Goal: Task Accomplishment & Management: Use online tool/utility

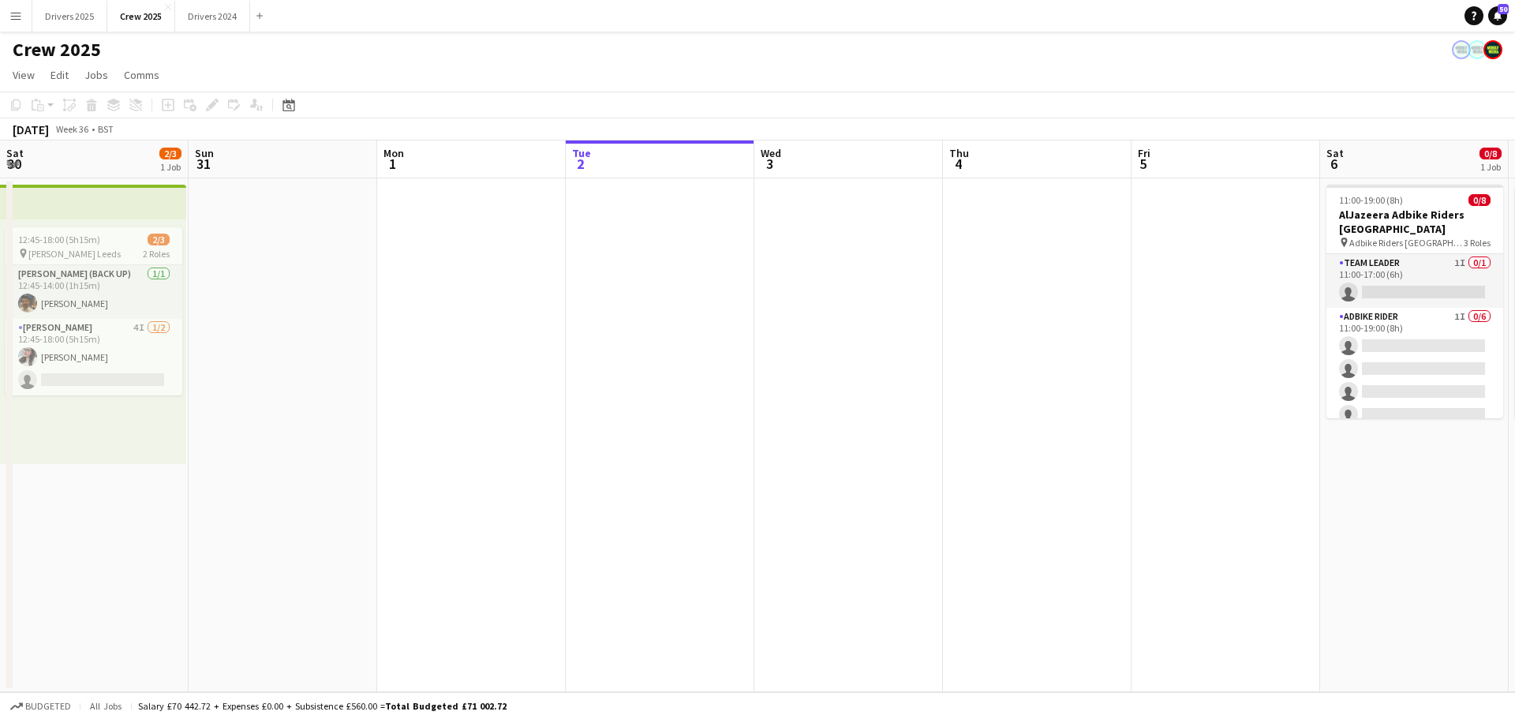
scroll to position [0, 589]
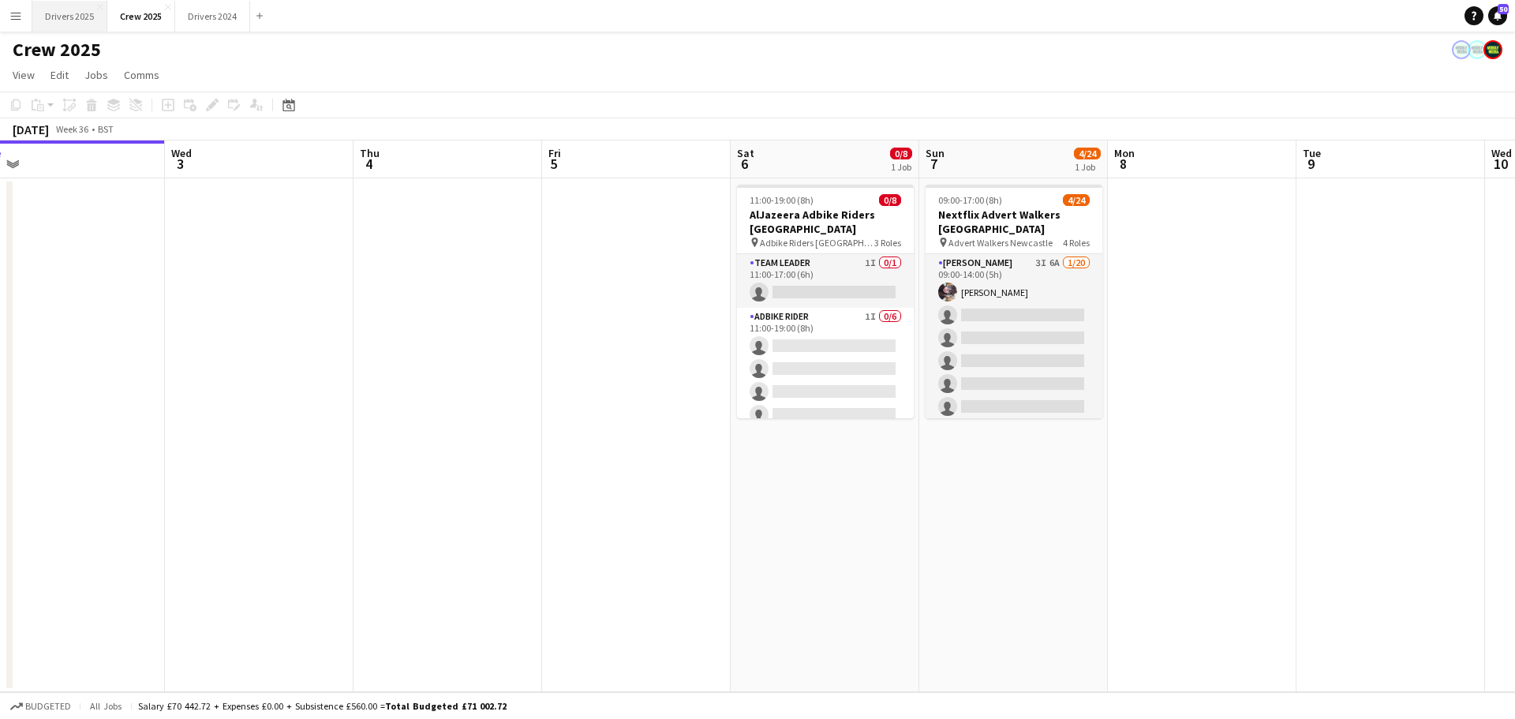
click at [61, 21] on button "Drivers 2025 Close" at bounding box center [69, 16] width 75 height 31
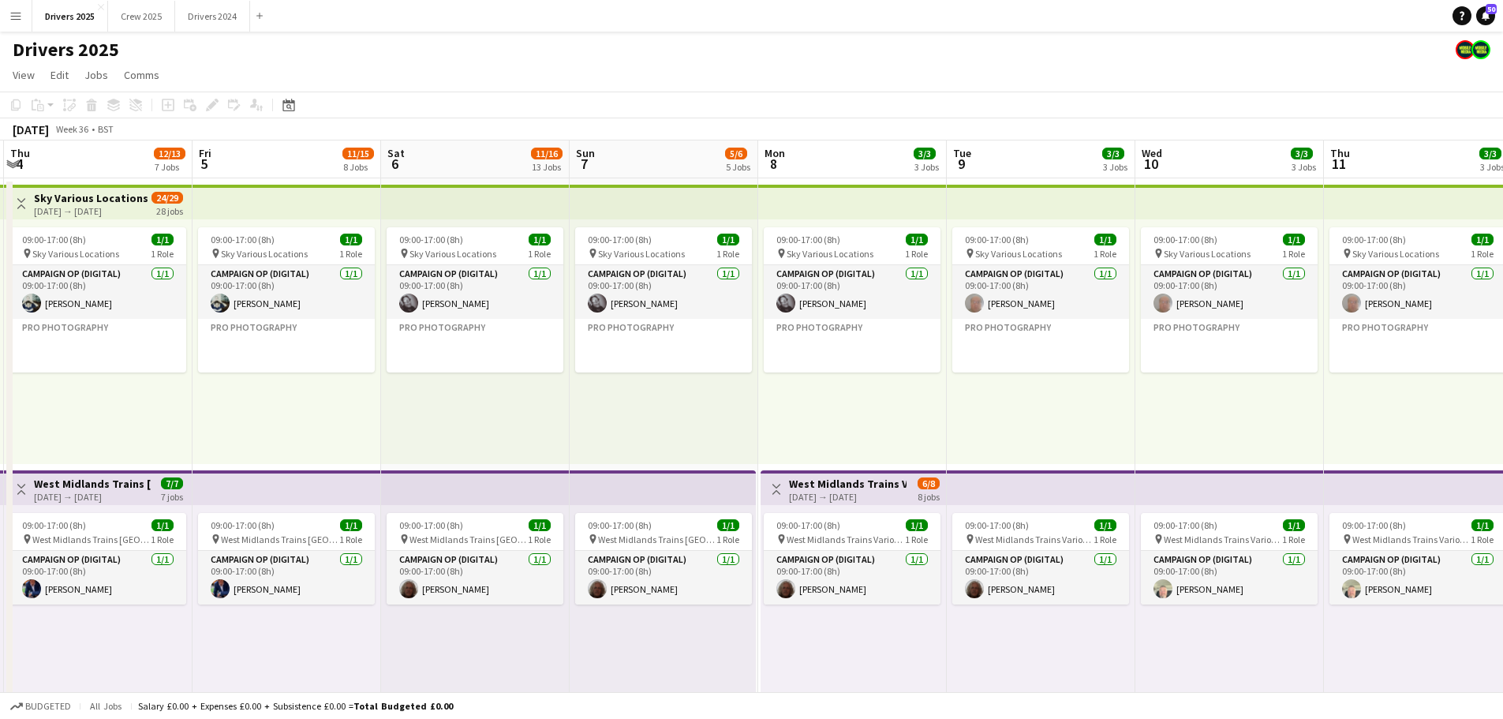
scroll to position [0, 585]
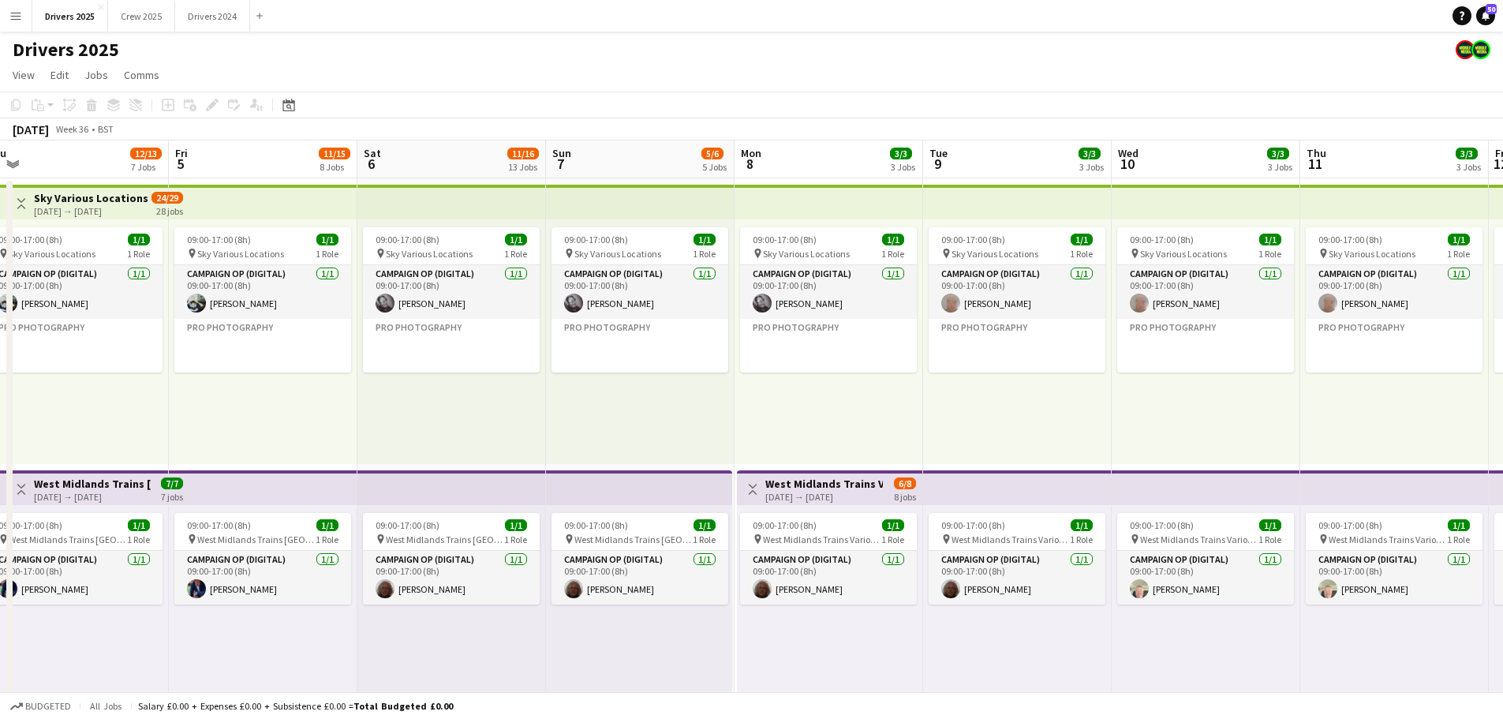
drag, startPoint x: 1218, startPoint y: 406, endPoint x: 633, endPoint y: 403, distance: 585.3
click at [1018, 275] on app-card-role "Campaign Op (Digital) [DATE] 09:00-17:00 (8h) [PERSON_NAME]" at bounding box center [1016, 292] width 177 height 54
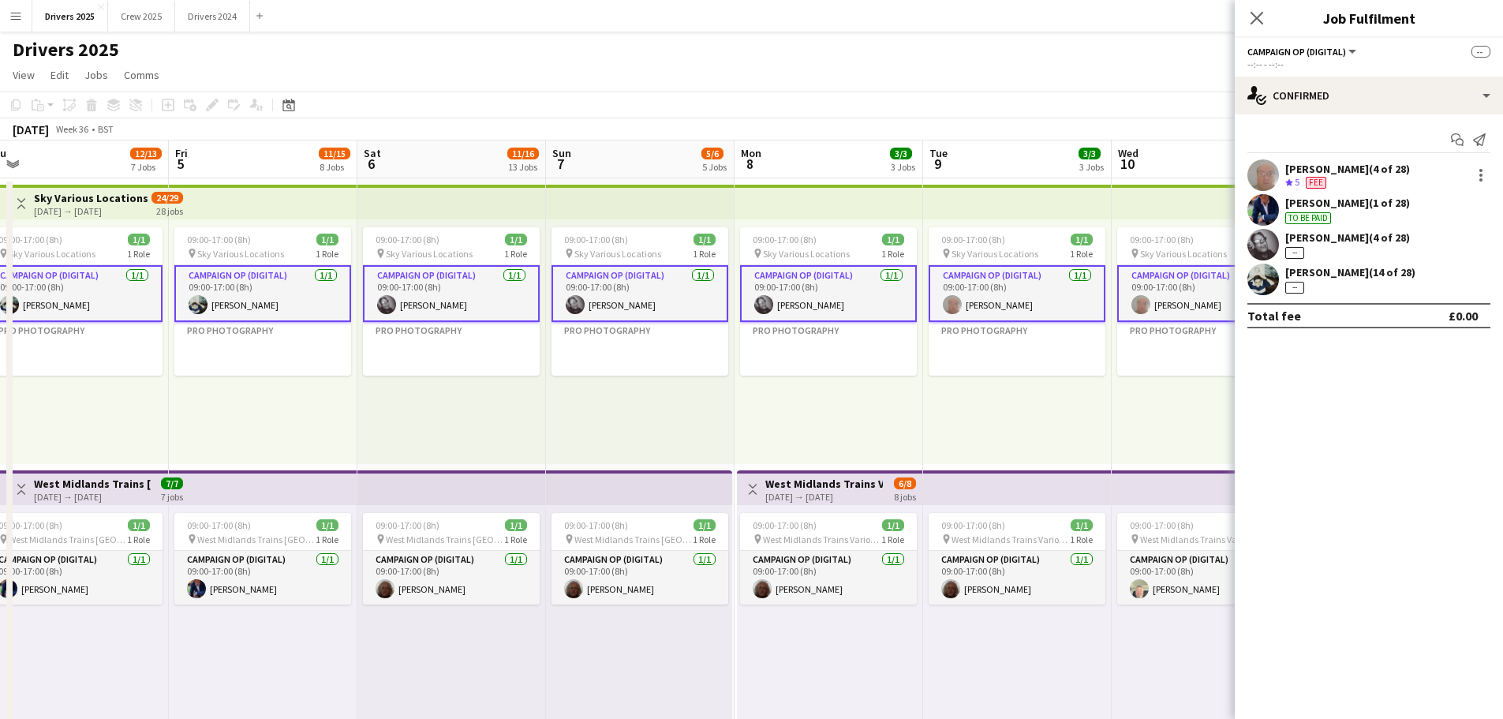
click at [1023, 203] on app-top-bar at bounding box center [1017, 202] width 189 height 35
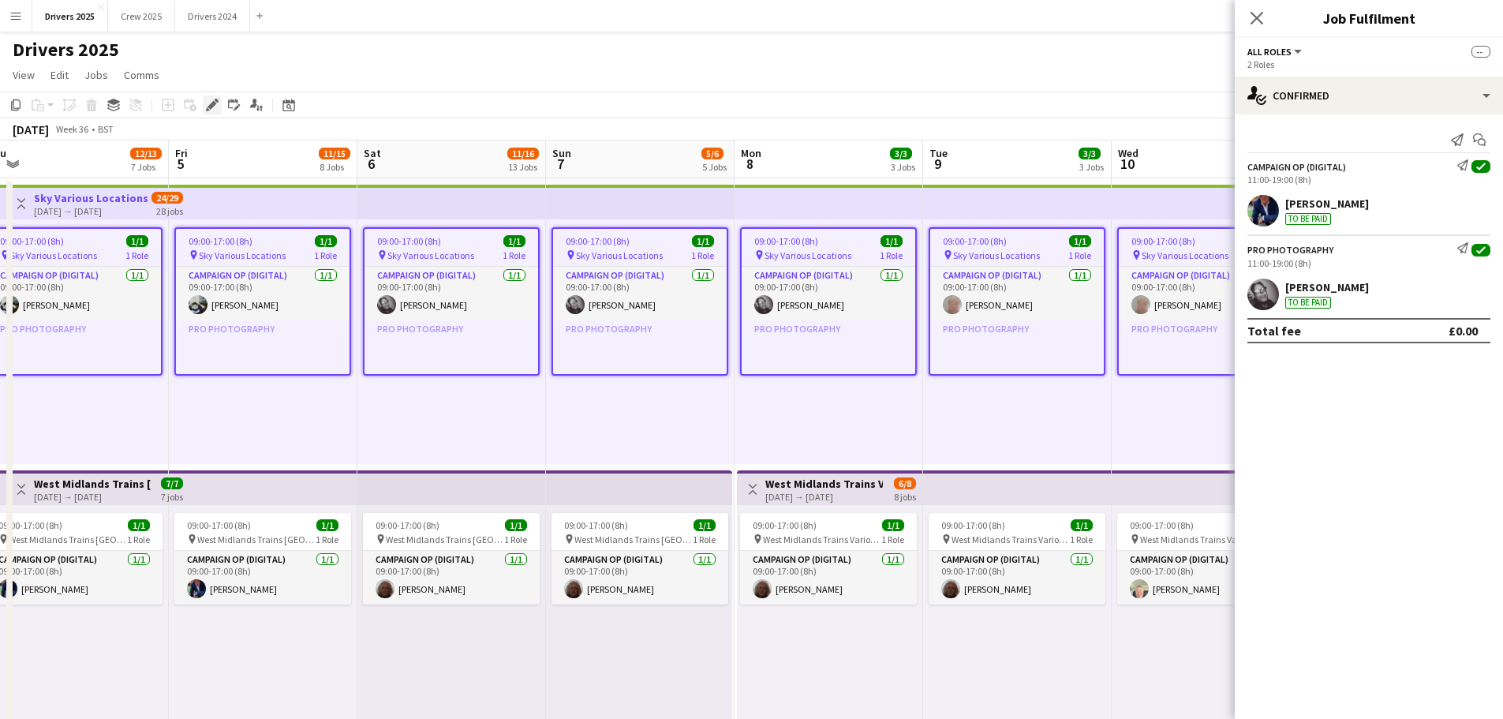
click at [218, 107] on icon "Edit" at bounding box center [212, 105] width 13 height 13
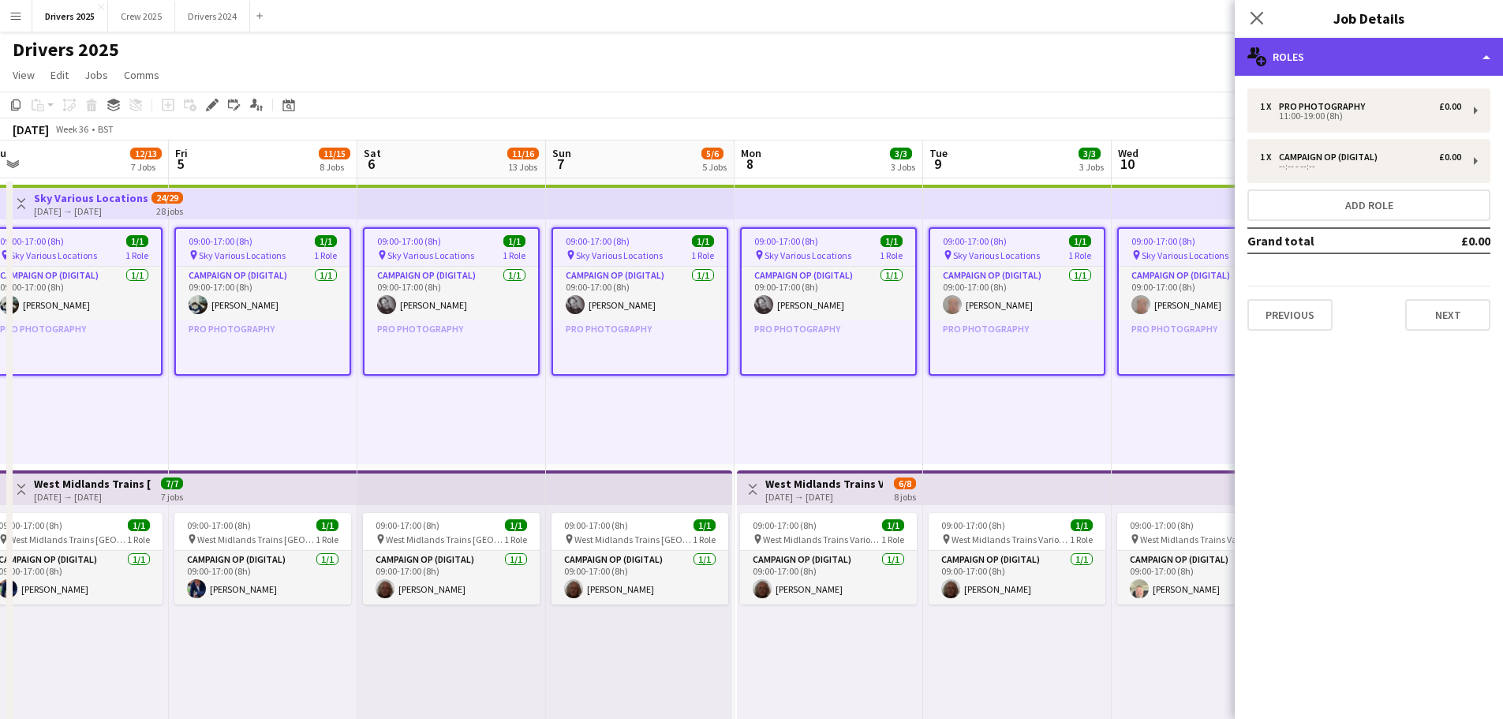
click at [1285, 63] on div "multiple-users-add Roles" at bounding box center [1369, 57] width 268 height 38
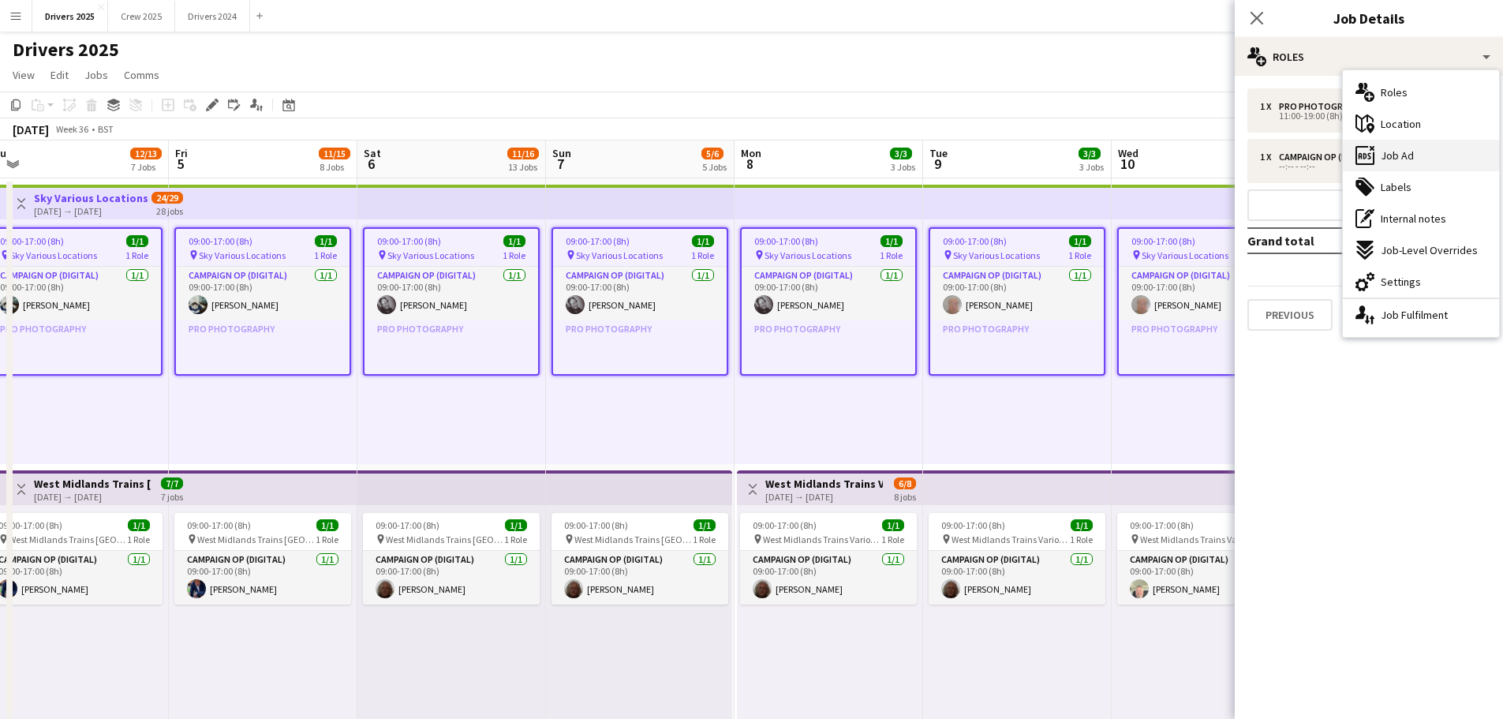
click at [1413, 148] on div "ads-window Job Ad" at bounding box center [1421, 156] width 156 height 32
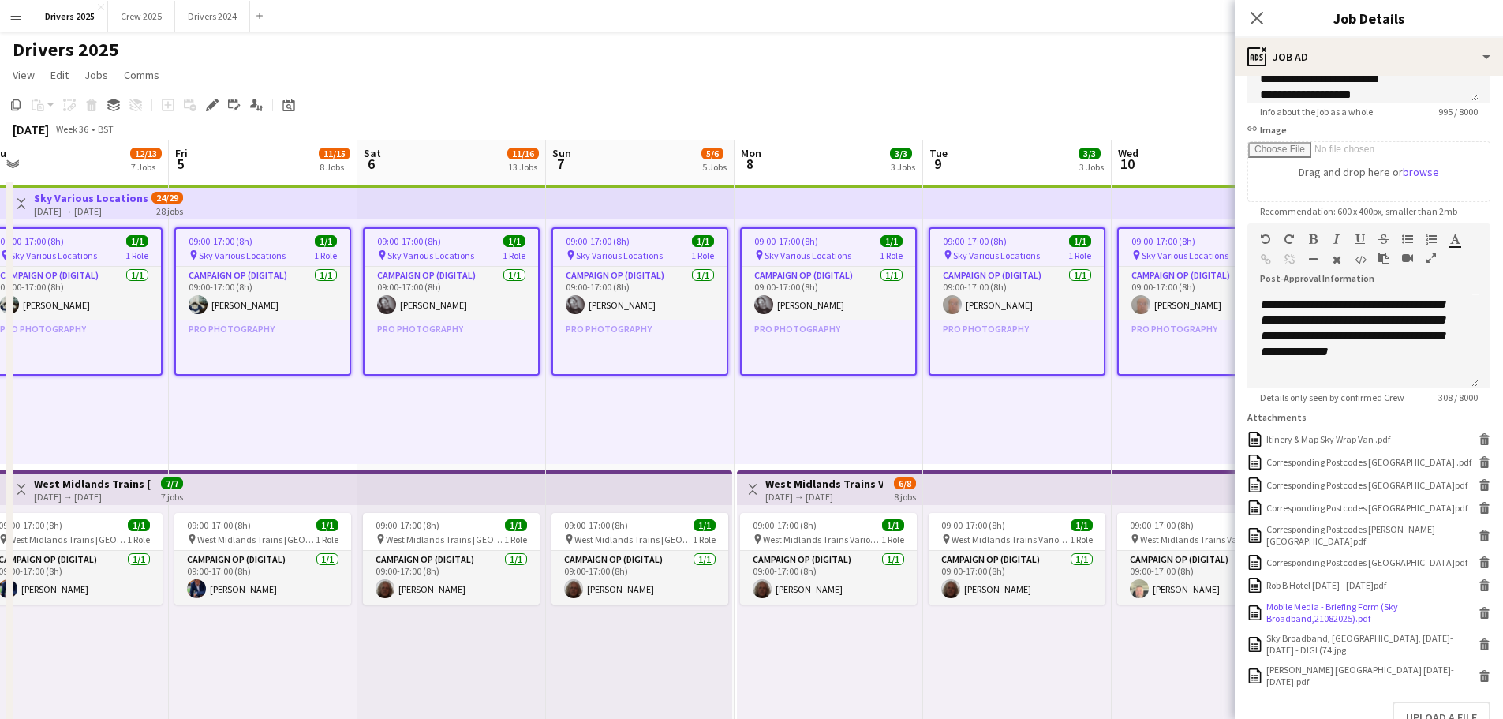
scroll to position [237, 0]
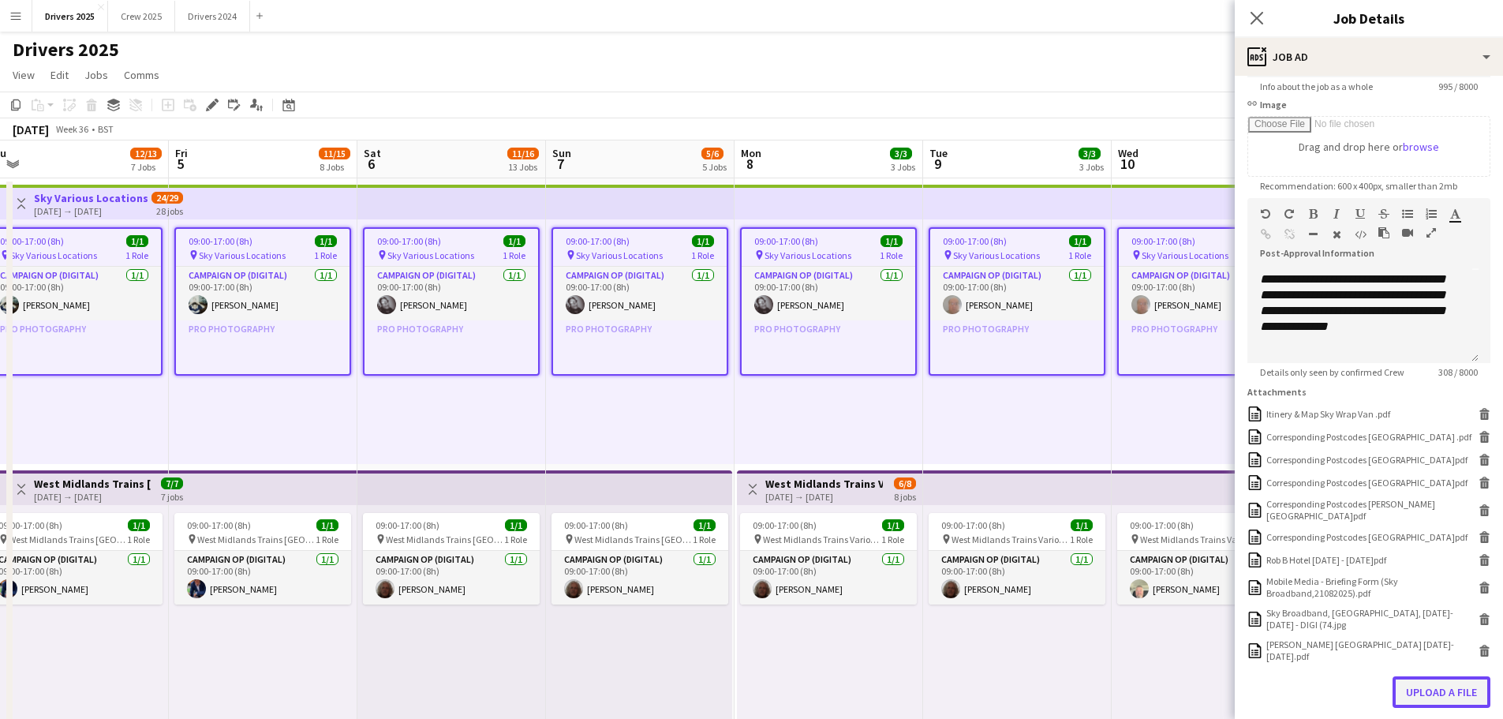
click at [1443, 677] on button "Upload a file" at bounding box center [1441, 692] width 98 height 32
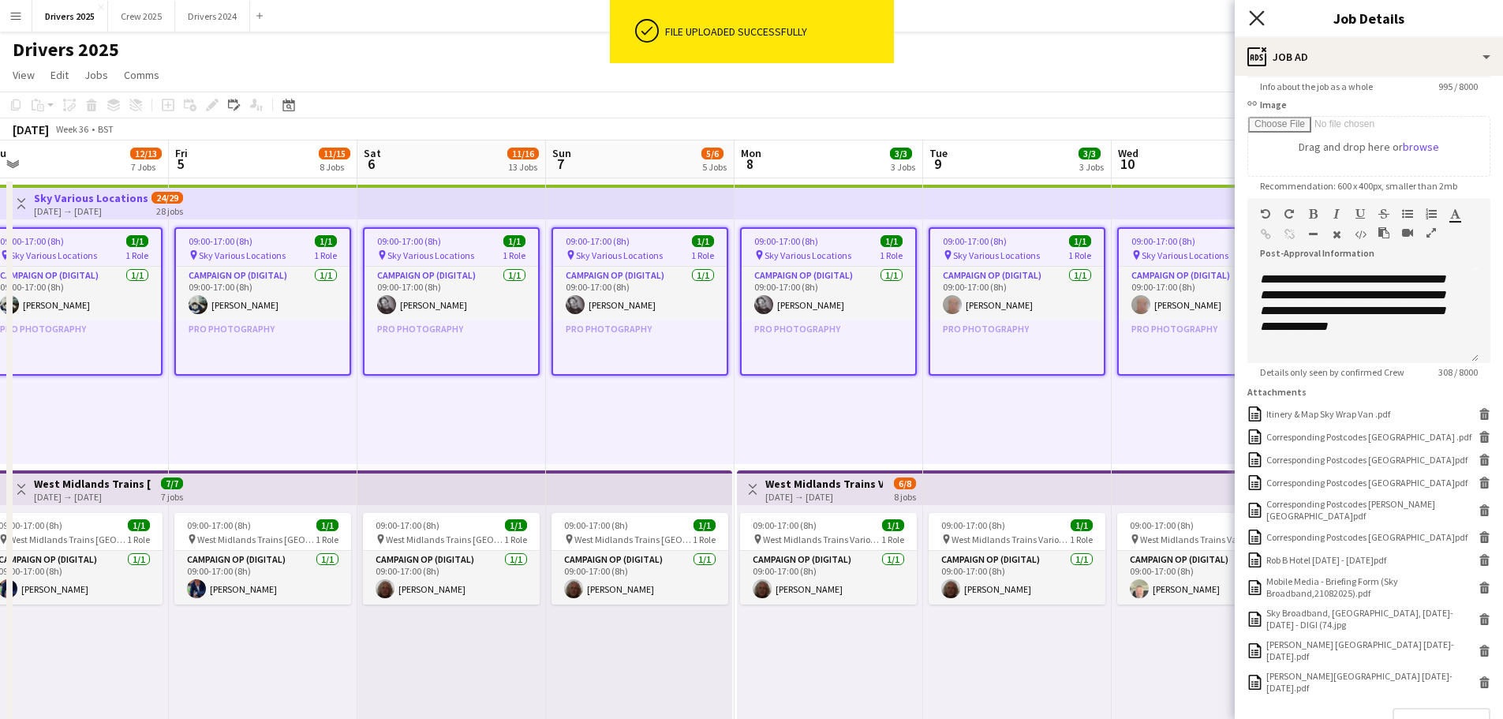
click at [1257, 16] on icon "Close pop-in" at bounding box center [1256, 17] width 15 height 15
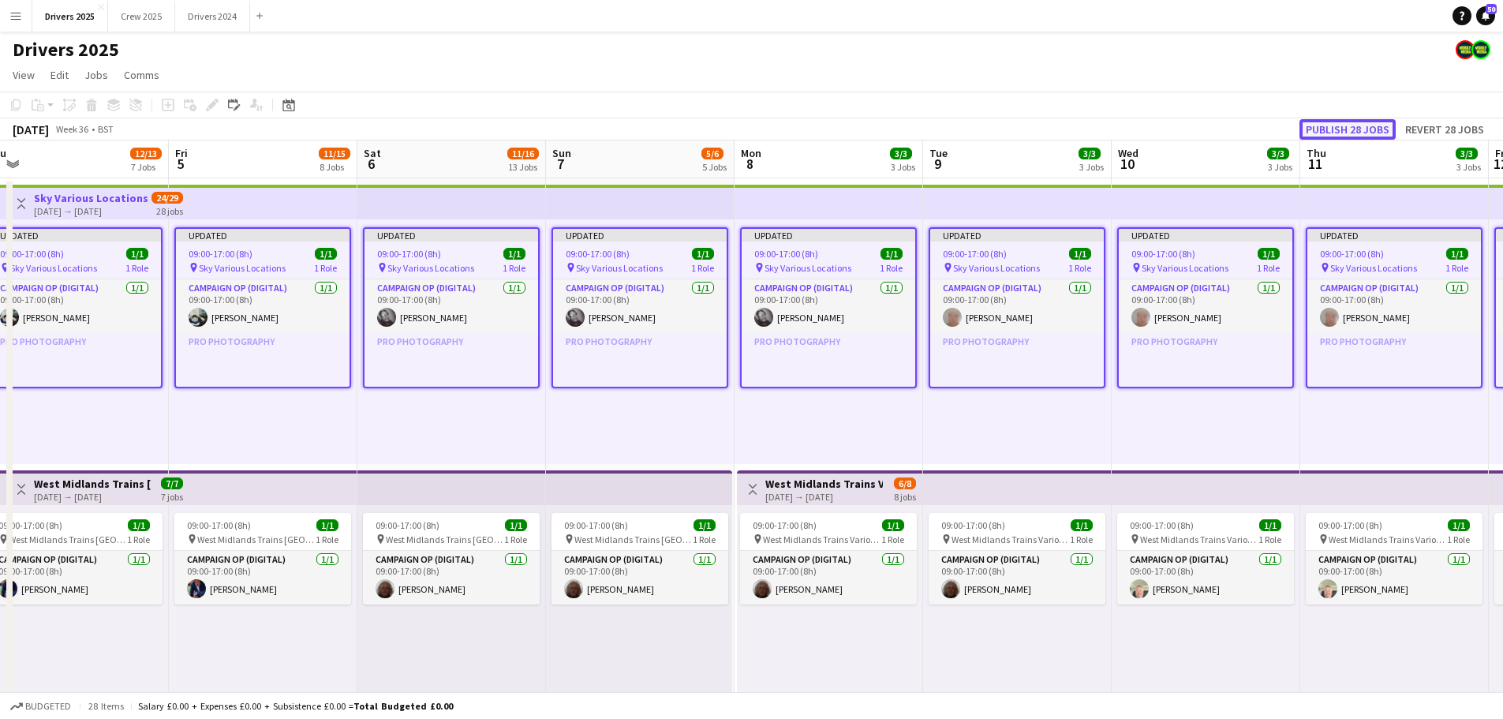
click at [1348, 122] on button "Publish 28 jobs" at bounding box center [1347, 129] width 96 height 21
